Goal: Transaction & Acquisition: Purchase product/service

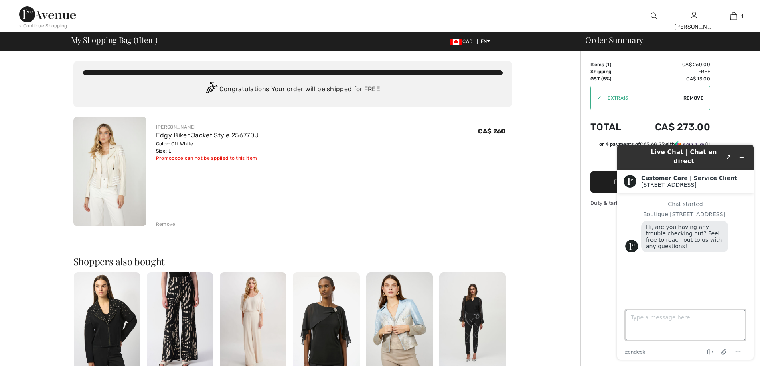
click at [631, 313] on textarea "Type a message here..." at bounding box center [685, 325] width 120 height 30
click at [744, 154] on button "Minimize widget" at bounding box center [741, 157] width 13 height 11
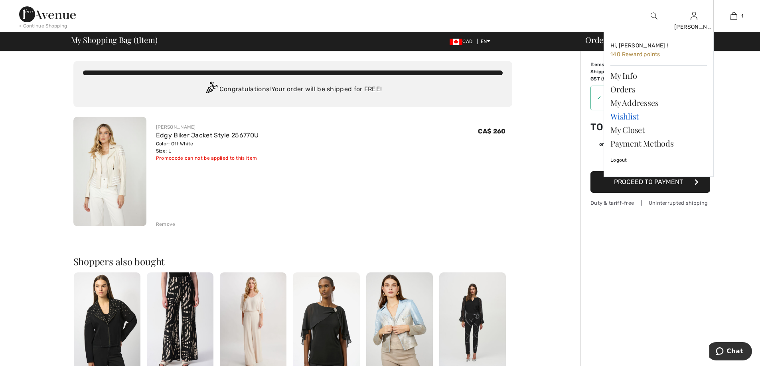
click at [623, 120] on link "Wishlist" at bounding box center [658, 117] width 96 height 14
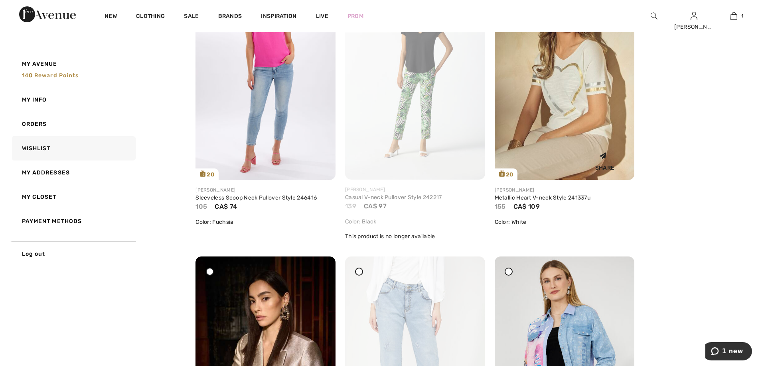
scroll to position [718, 0]
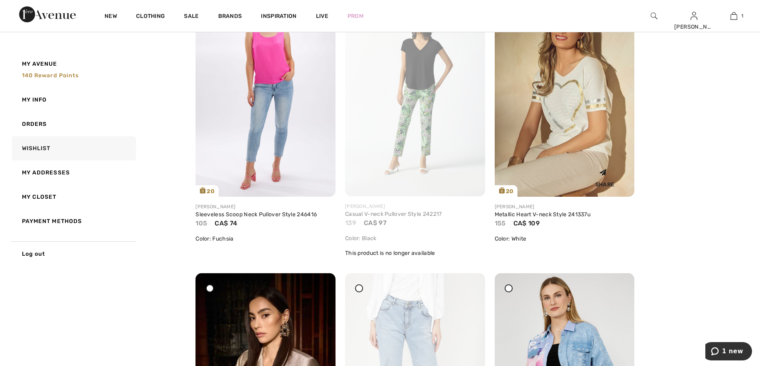
click at [559, 136] on img at bounding box center [564, 92] width 140 height 210
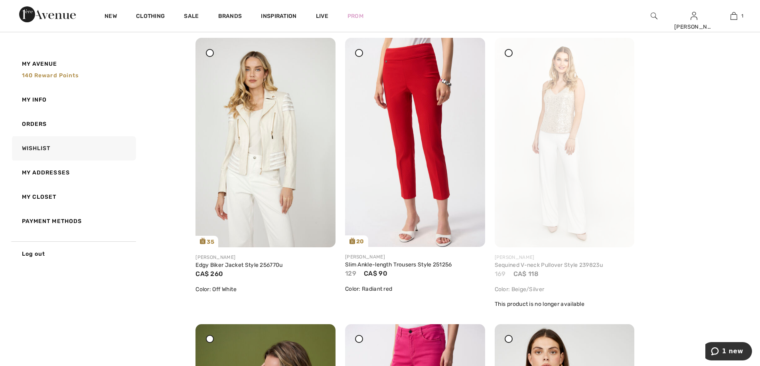
scroll to position [0, 0]
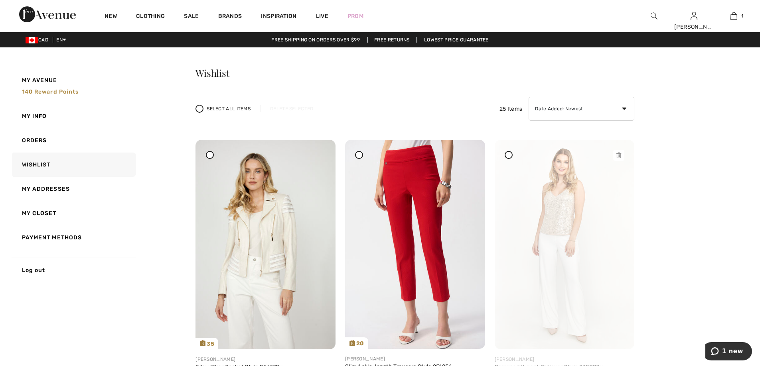
click at [523, 207] on img at bounding box center [564, 245] width 140 height 210
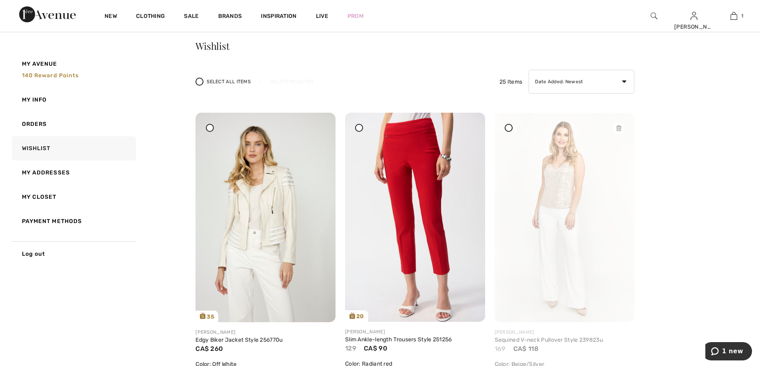
scroll to position [80, 0]
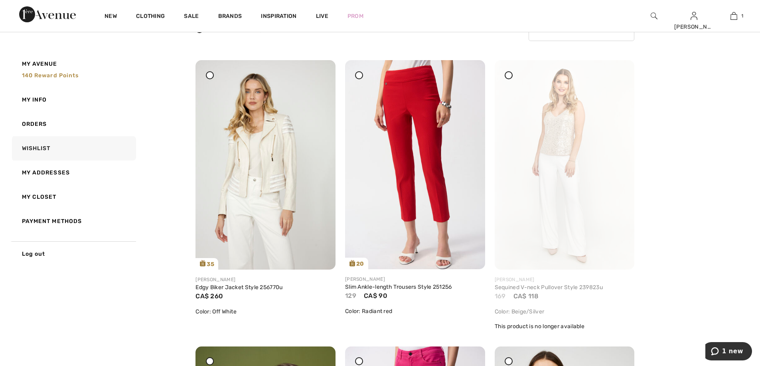
click at [510, 78] on div at bounding box center [508, 75] width 8 height 8
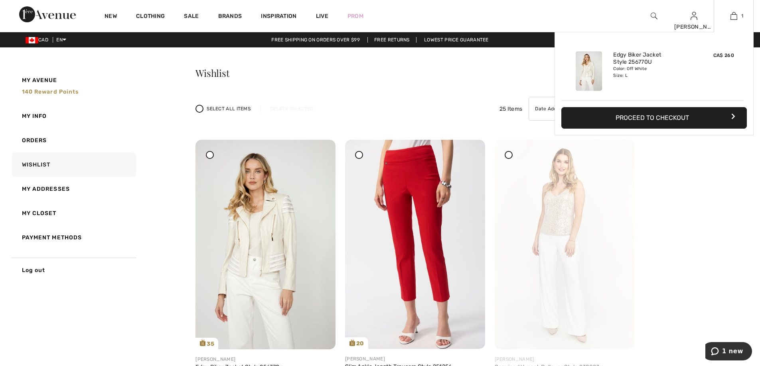
click at [677, 121] on button "Proceed to Checkout" at bounding box center [653, 118] width 185 height 22
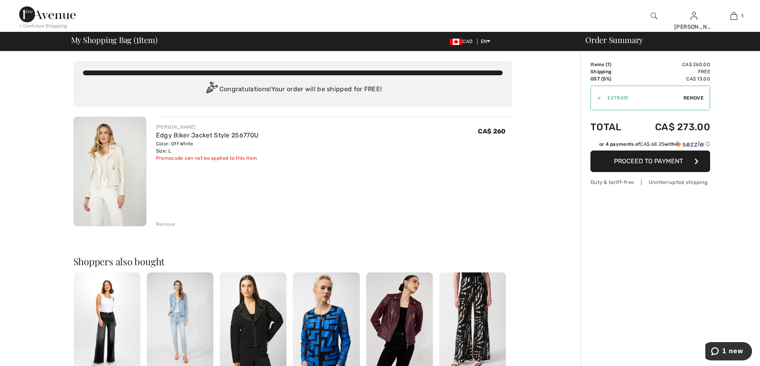
click at [658, 162] on span "Proceed to Payment" at bounding box center [648, 161] width 69 height 8
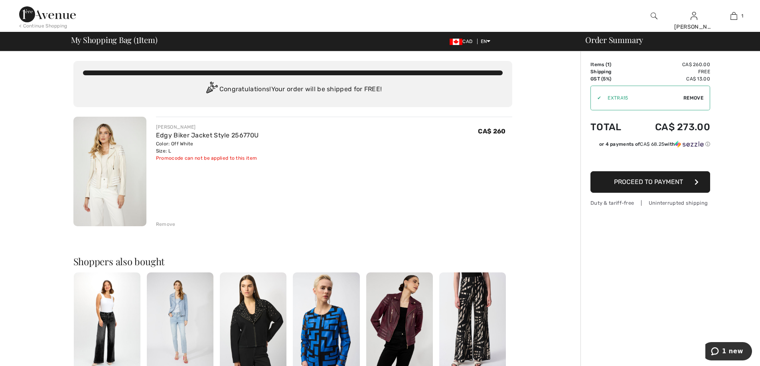
click at [658, 182] on span "Proceed to Payment" at bounding box center [648, 182] width 69 height 8
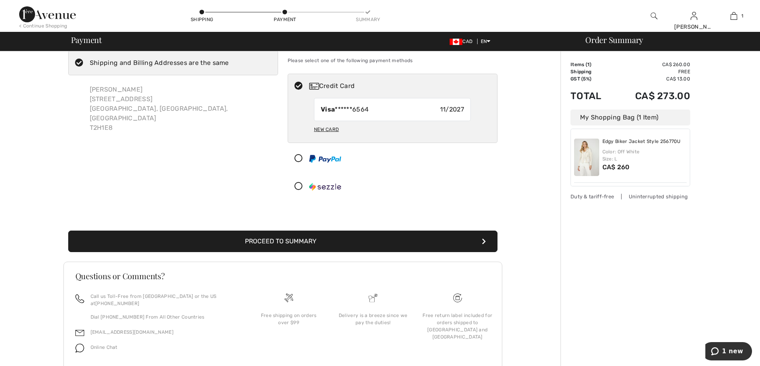
scroll to position [43, 0]
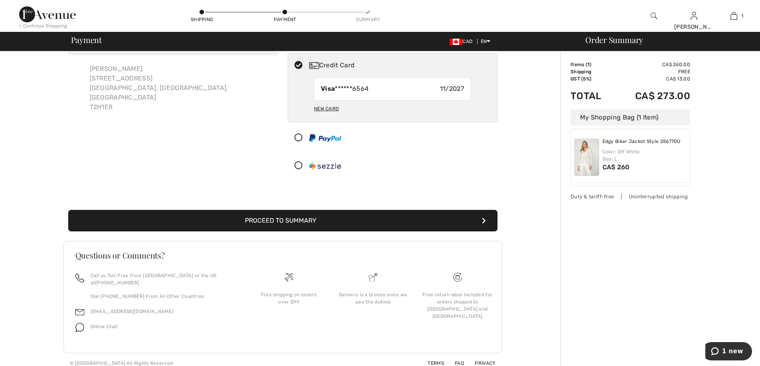
click at [301, 223] on button "Proceed to Summary" at bounding box center [282, 221] width 429 height 22
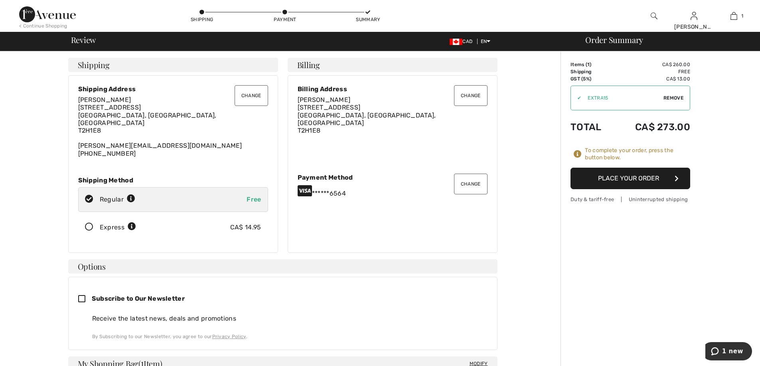
click at [641, 179] on button "Place Your Order" at bounding box center [630, 179] width 120 height 22
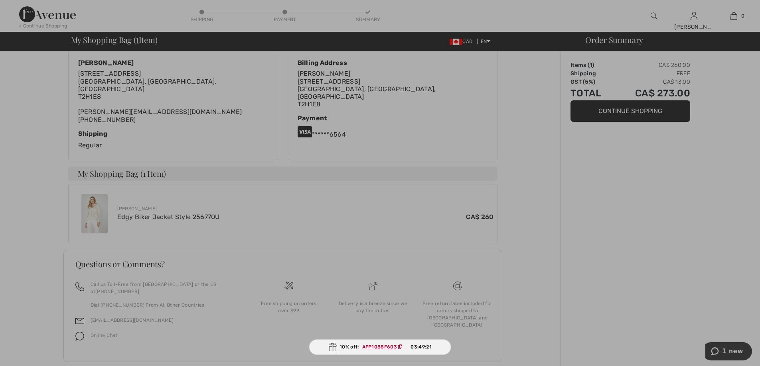
scroll to position [165, 0]
